Goal: Ask a question

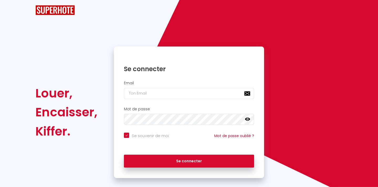
checkbox input "true"
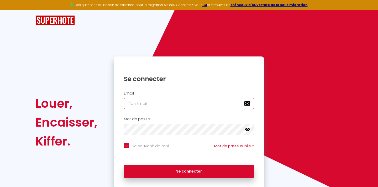
click at [164, 103] on input "email" at bounding box center [189, 103] width 130 height 11
type input "p"
checkbox input "true"
type input "pr"
checkbox input "true"
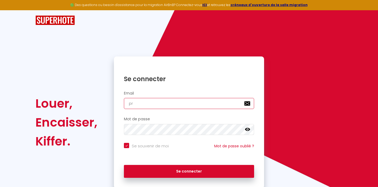
type input "pre"
checkbox input "true"
type input "pres"
checkbox input "true"
type input "[DEMOGRAPHIC_DATA]"
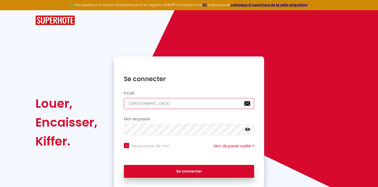
checkbox input "true"
type input "[PERSON_NAME]"
checkbox input "true"
type input "prestig"
checkbox input "true"
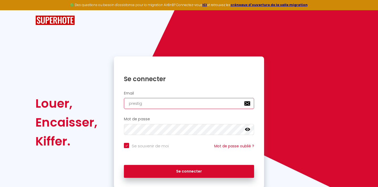
type input "prestige"
checkbox input "true"
type input "prestiges"
checkbox input "true"
type input "prestigest"
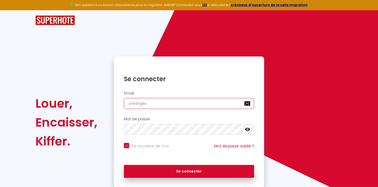
checkbox input "true"
type input "prestigesta"
checkbox input "true"
type input "prestigestay"
checkbox input "true"
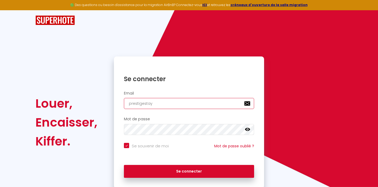
type input "prestigestayp"
checkbox input "true"
type input "prestigestaypr"
checkbox input "true"
type input "prestigestaypro"
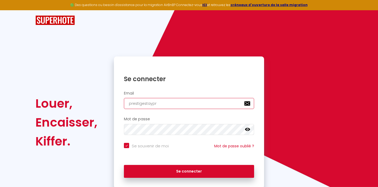
checkbox input "true"
type input "prestigestayprop"
checkbox input "true"
type input "prestigestayprope"
checkbox input "true"
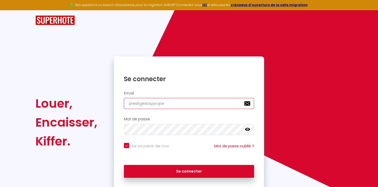
type input "prestigestayproper"
checkbox input "true"
type input "prestigestaypropert"
checkbox input "true"
type input "prestigestayproperti"
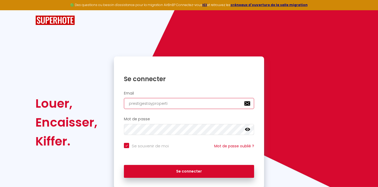
checkbox input "true"
type input "prestigestaypropertie"
checkbox input "true"
type input "prestigestayproperties"
checkbox input "true"
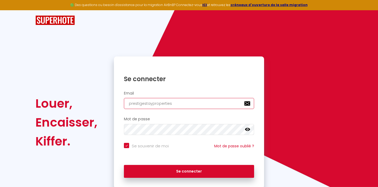
type input "prestigestayproperties@"
checkbox input "true"
type input "prestigestayproperties@g"
checkbox input "true"
type input "prestigestayproperties@gm"
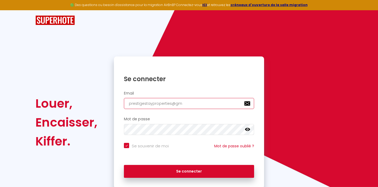
checkbox input "true"
type input "prestigestayproperties@gma"
checkbox input "true"
type input "prestigestayproperties@gmai"
checkbox input "true"
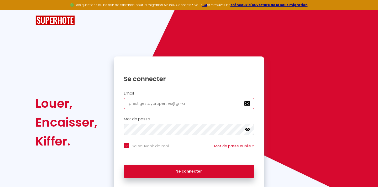
type input "[EMAIL_ADDRESS]"
checkbox input "true"
type input "[EMAIL_ADDRESS]."
checkbox input "true"
type input "prestigestayproperties@gmail.c"
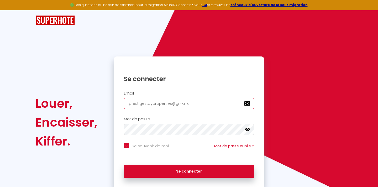
checkbox input "true"
type input "[EMAIL_ADDRESS][DOMAIN_NAME]"
checkbox input "true"
type input "[EMAIL_ADDRESS][DOMAIN_NAME]"
checkbox input "true"
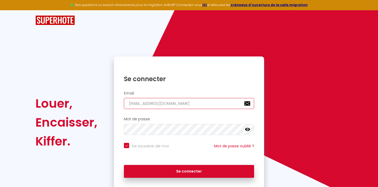
type input "[EMAIL_ADDRESS][DOMAIN_NAME]"
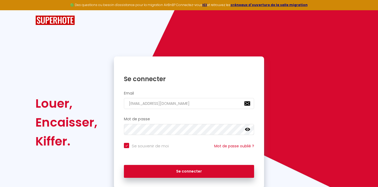
click at [247, 127] on icon at bounding box center [247, 129] width 5 height 5
click at [124, 165] on button "Se connecter" at bounding box center [189, 171] width 130 height 13
checkbox input "true"
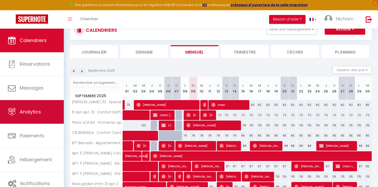
scroll to position [21, 0]
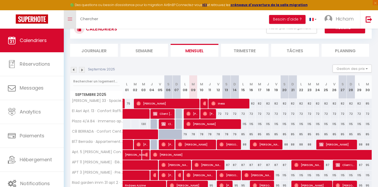
click at [69, 20] on icon "Toggle menubar" at bounding box center [70, 19] width 4 height 3
click at [67, 17] on link "Toggle menubar" at bounding box center [70, 19] width 12 height 18
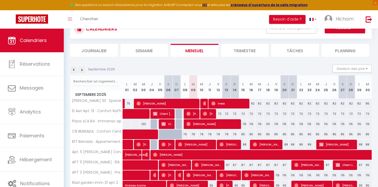
drag, startPoint x: 38, startPoint y: 29, endPoint x: 126, endPoint y: 4, distance: 91.9
click at [343, 16] on span "Hicham" at bounding box center [345, 18] width 18 height 7
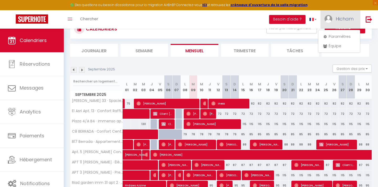
click at [343, 16] on span "Hicham" at bounding box center [345, 18] width 18 height 7
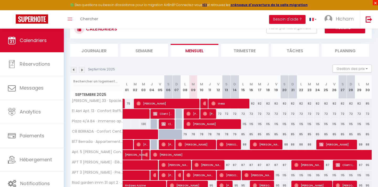
click at [377, 4] on span "×" at bounding box center [375, 2] width 5 height 5
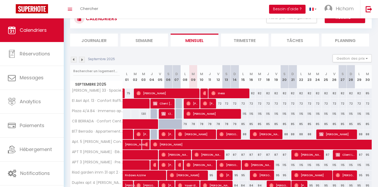
click at [294, 13] on li "Besoin d'aide ?" at bounding box center [287, 9] width 36 height 18
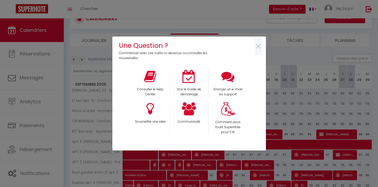
click at [294, 13] on div "Une Question ? Commencer avec ces outils ci-dessous ou consulter les nouveautés…" at bounding box center [189, 93] width 378 height 187
click at [215, 86] on div "Envoyer un e-mail au support" at bounding box center [227, 83] width 39 height 27
click at [233, 77] on icon at bounding box center [227, 76] width 13 height 13
